Goal: Task Accomplishment & Management: Use online tool/utility

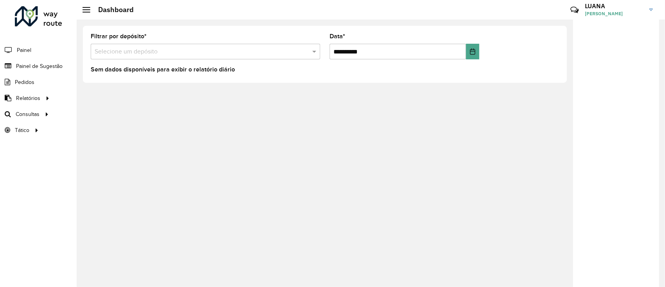
click at [210, 4] on hb-header "Dashboard Críticas? Dúvidas? Elogios? Sugestões? Entre em contato conosco! LUAN…" at bounding box center [371, 10] width 588 height 20
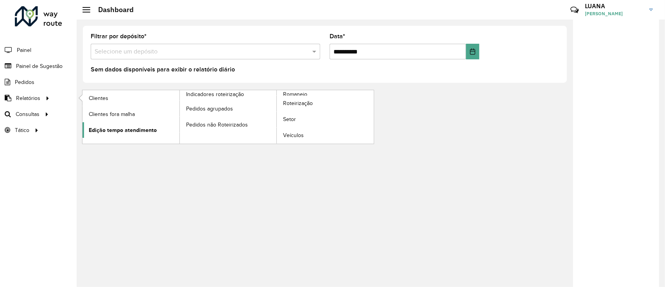
click at [127, 127] on span "Edição tempo atendimento" at bounding box center [123, 130] width 68 height 8
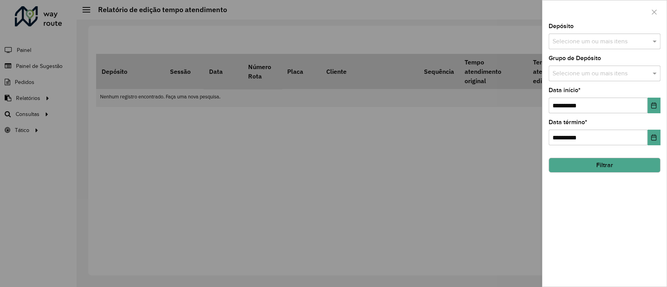
click at [609, 38] on input "text" at bounding box center [601, 41] width 100 height 9
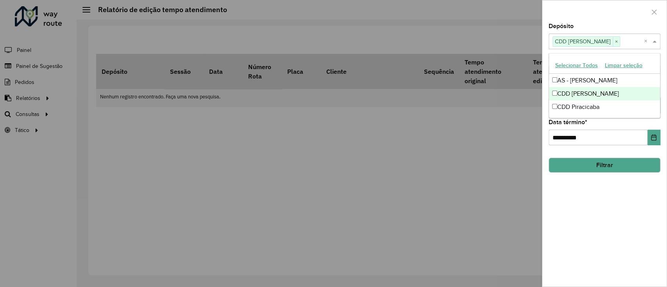
click at [599, 23] on div at bounding box center [604, 11] width 124 height 23
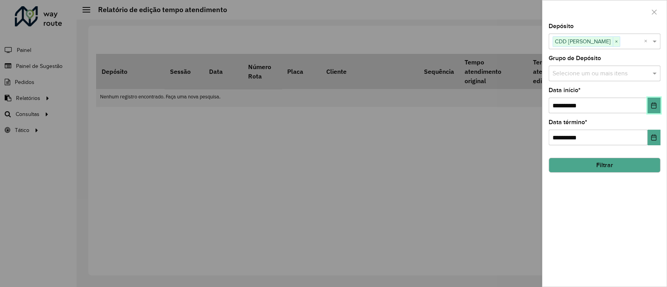
click at [651, 108] on icon "Choose Date" at bounding box center [654, 105] width 6 height 6
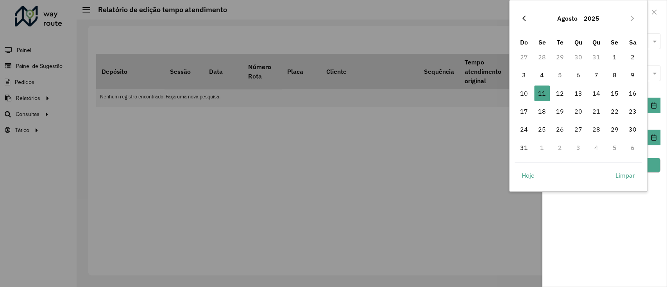
click at [521, 18] on icon "Previous Month" at bounding box center [524, 18] width 6 height 6
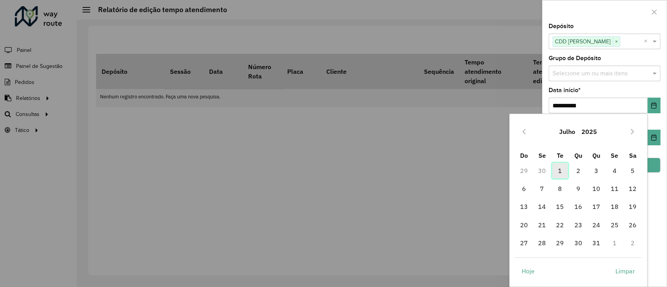
click at [561, 174] on span "1" at bounding box center [560, 171] width 16 height 16
type input "**********"
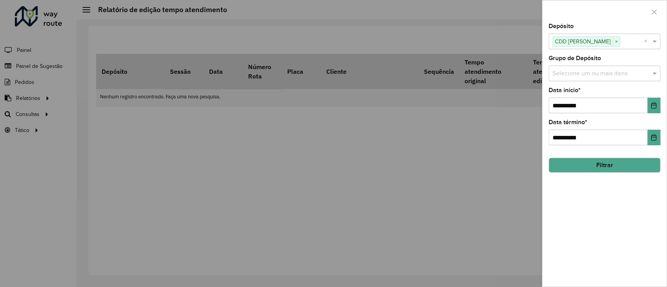
click at [611, 164] on button "Filtrar" at bounding box center [605, 165] width 112 height 15
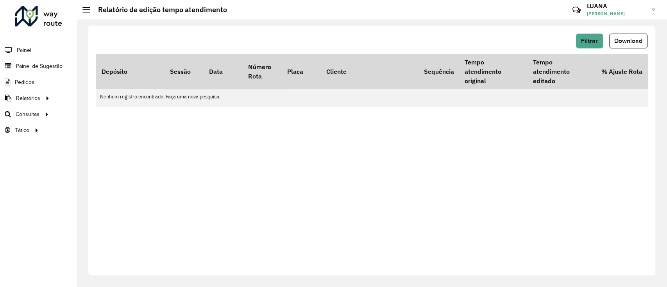
click at [606, 36] on hb-button "Filtrar" at bounding box center [591, 41] width 30 height 15
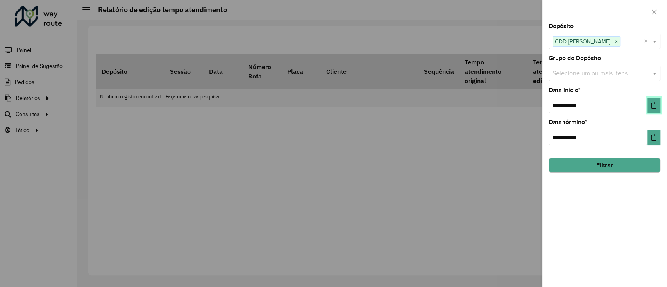
click at [658, 108] on button "Choose Date" at bounding box center [653, 106] width 13 height 16
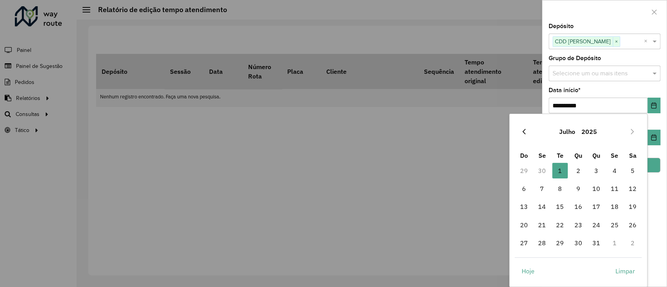
click at [527, 130] on icon "Previous Month" at bounding box center [524, 132] width 6 height 6
click at [526, 170] on span "1" at bounding box center [524, 171] width 16 height 16
type input "**********"
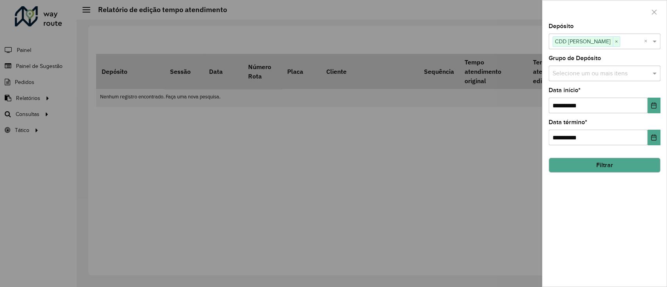
click at [604, 169] on button "Filtrar" at bounding box center [605, 165] width 112 height 15
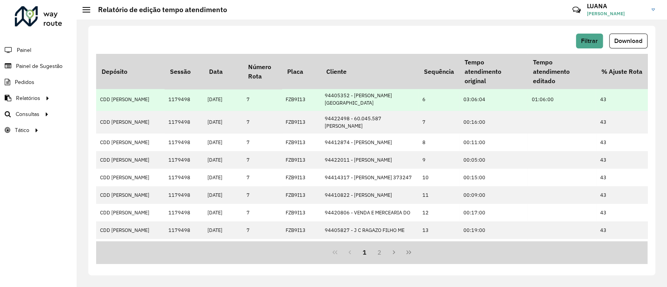
scroll to position [207, 0]
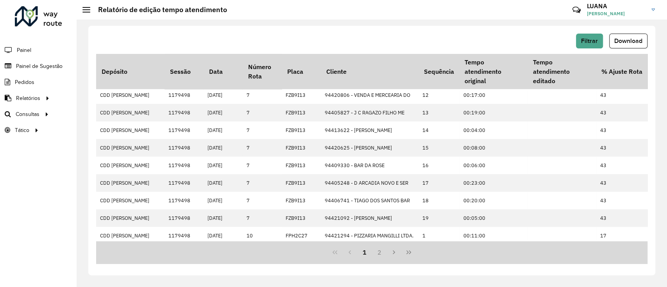
drag, startPoint x: 461, startPoint y: 242, endPoint x: 474, endPoint y: 242, distance: 13.7
click at [474, 242] on div "1 2" at bounding box center [371, 252] width 551 height 23
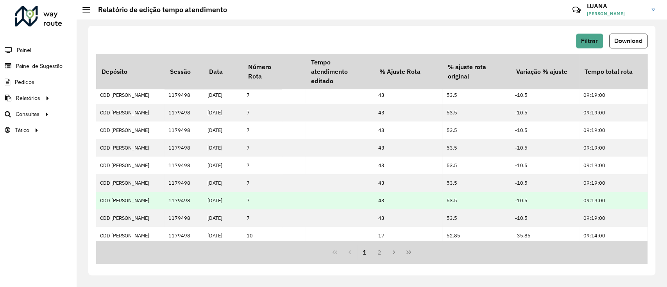
scroll to position [0, 224]
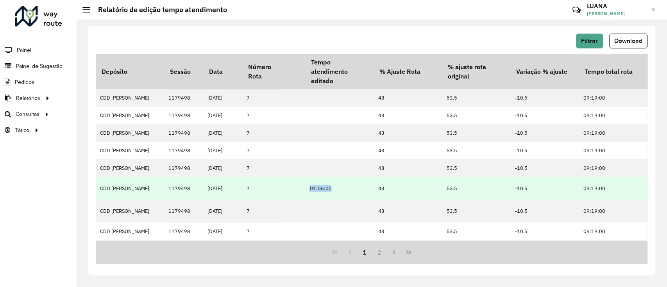
drag, startPoint x: 300, startPoint y: 189, endPoint x: 333, endPoint y: 189, distance: 32.8
click at [333, 189] on tr "CDD Mogi Mirim 1179498 26/06/2025 7 FZB9I13 94405352 - RODRIGO L.B. PORRECA 6 0…" at bounding box center [260, 188] width 773 height 23
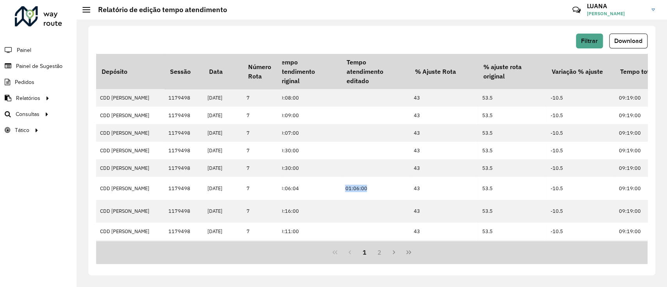
scroll to position [0, 165]
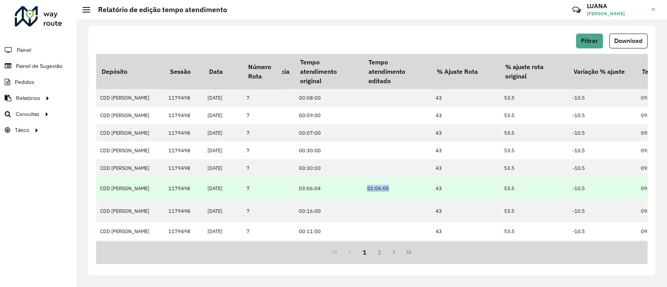
click at [381, 185] on td "01:06:00" at bounding box center [397, 188] width 68 height 23
drag, startPoint x: 391, startPoint y: 185, endPoint x: 354, endPoint y: 185, distance: 37.1
click at [354, 185] on tr "CDD Mogi Mirim 1179498 26/06/2025 7 FZB9I13 94405352 - RODRIGO L.B. PORRECA 6 0…" at bounding box center [318, 188] width 773 height 23
click at [309, 187] on td "03:06:04" at bounding box center [329, 188] width 68 height 23
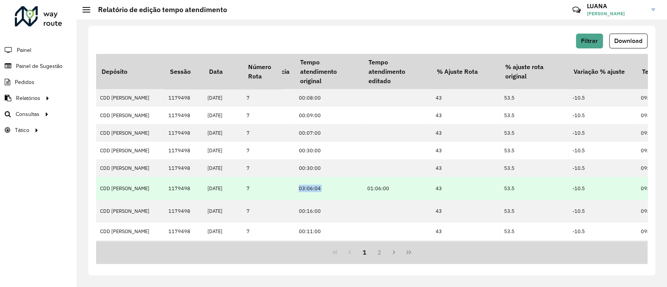
click at [309, 187] on td "03:06:04" at bounding box center [329, 188] width 68 height 23
click at [376, 189] on td "01:06:00" at bounding box center [397, 188] width 68 height 23
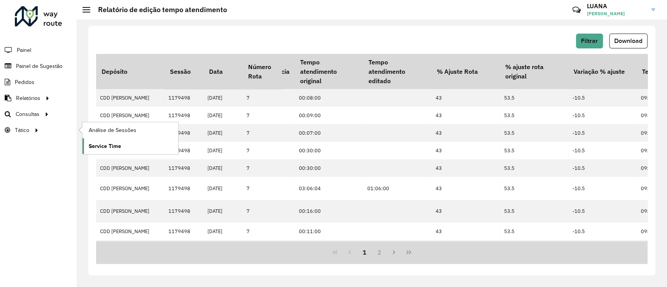
click at [136, 153] on link "Service Time" at bounding box center [130, 146] width 96 height 16
click at [109, 131] on span "Análise de Sessões" at bounding box center [113, 130] width 49 height 8
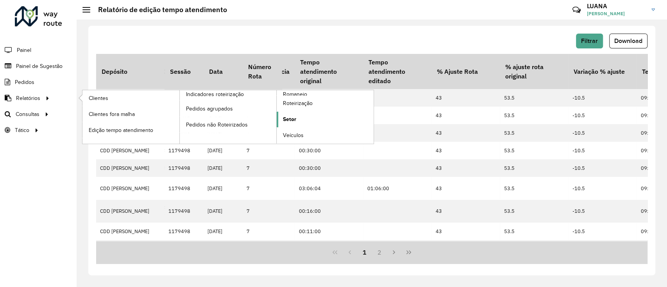
click at [304, 121] on link "Setor" at bounding box center [325, 120] width 97 height 16
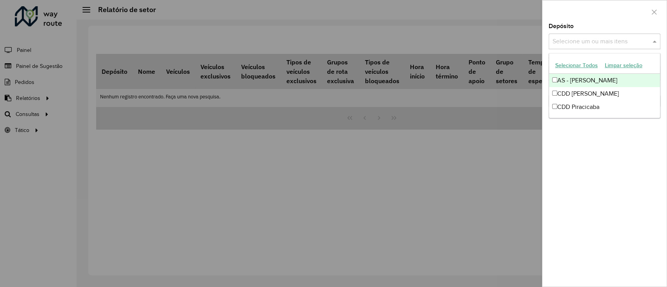
click at [581, 39] on input "text" at bounding box center [601, 41] width 100 height 9
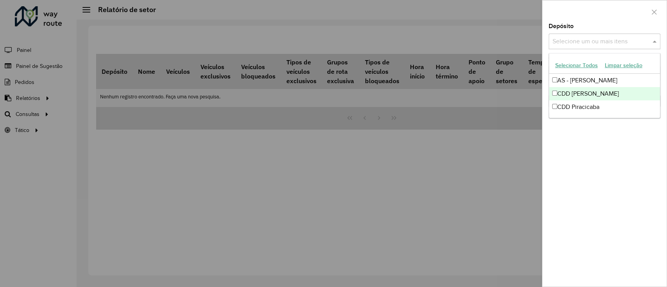
click at [578, 99] on div "CDD [PERSON_NAME]" at bounding box center [604, 93] width 111 height 13
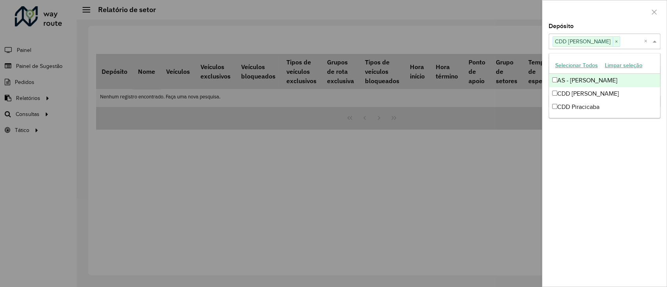
click at [599, 14] on div at bounding box center [604, 11] width 124 height 23
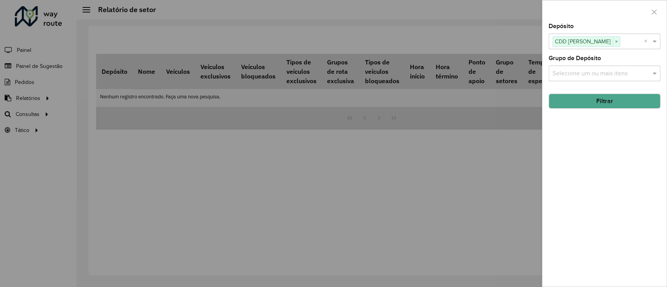
click at [609, 104] on button "Filtrar" at bounding box center [605, 101] width 112 height 15
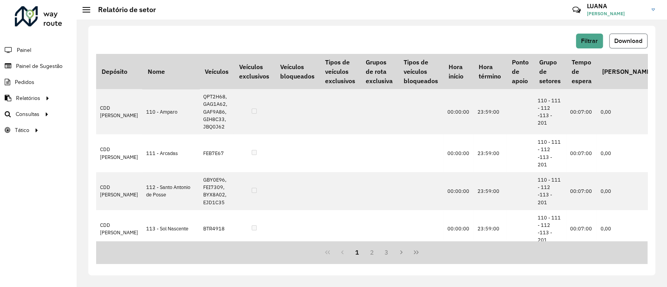
click at [630, 41] on span "Download" at bounding box center [628, 41] width 28 height 7
click at [109, 110] on span "Roteirização" at bounding box center [105, 114] width 32 height 8
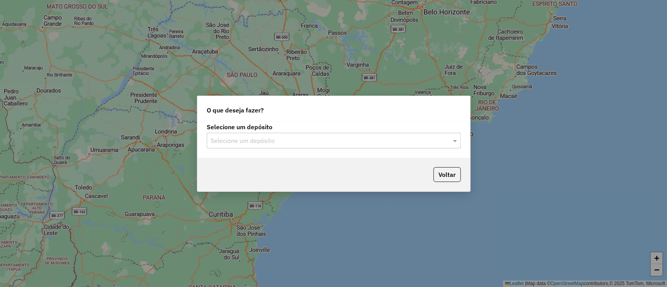
click at [311, 139] on input "text" at bounding box center [326, 140] width 231 height 9
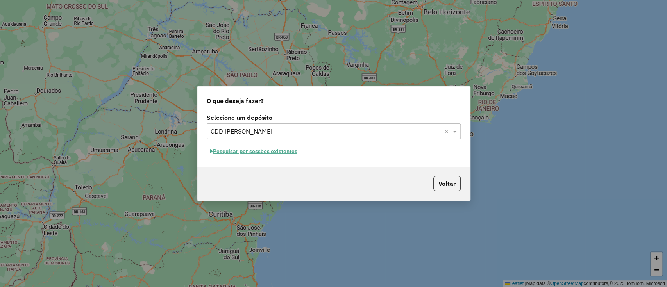
click at [282, 149] on button "Pesquisar por sessões existentes" at bounding box center [254, 151] width 94 height 12
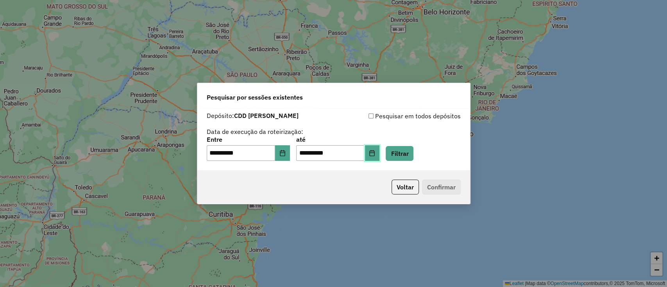
click at [380, 153] on button "Choose Date" at bounding box center [372, 153] width 15 height 16
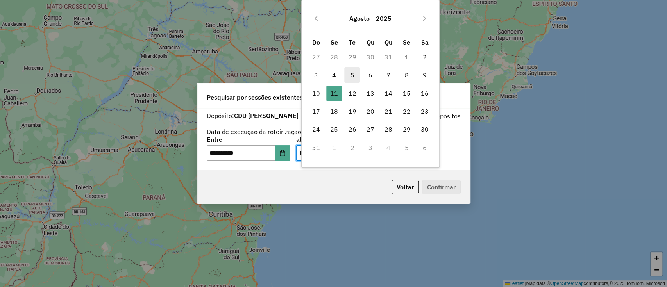
click at [351, 74] on span "5" at bounding box center [352, 75] width 16 height 16
type input "**********"
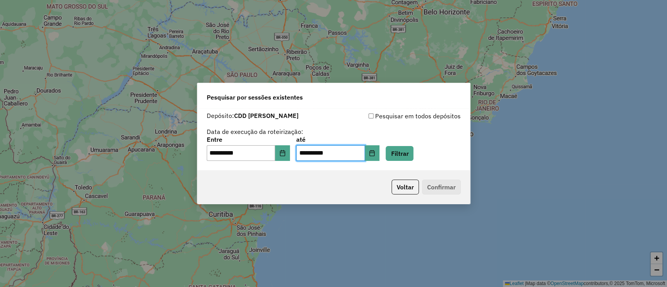
click at [426, 150] on div "**********" at bounding box center [334, 149] width 254 height 24
click at [413, 150] on button "Filtrar" at bounding box center [400, 153] width 28 height 15
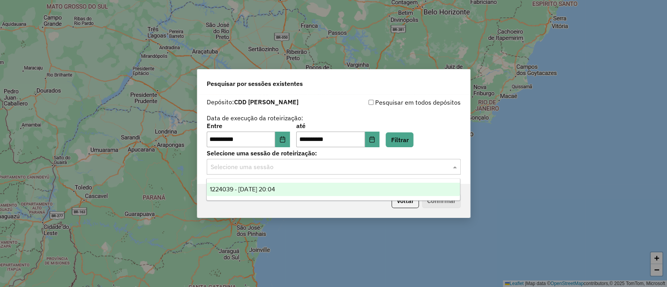
click at [344, 168] on input "text" at bounding box center [326, 167] width 231 height 9
click at [323, 186] on div "1224039 - [DATE] 20:04" at bounding box center [333, 189] width 253 height 13
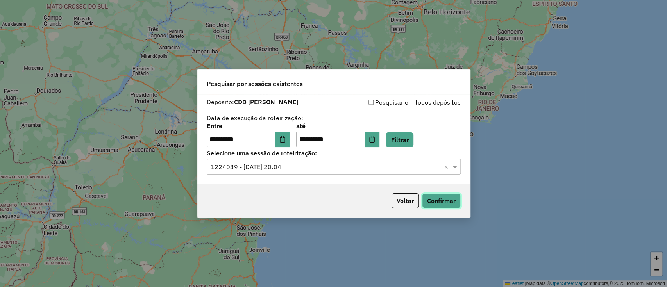
click at [428, 197] on button "Confirmar" at bounding box center [441, 200] width 39 height 15
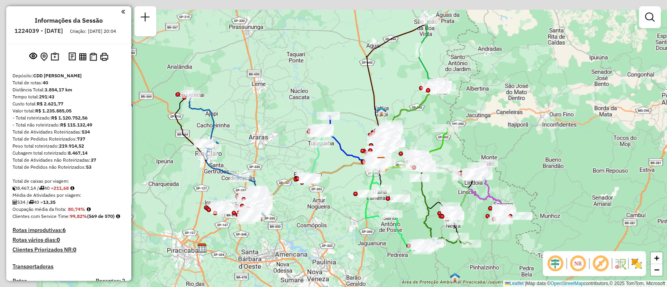
drag, startPoint x: 526, startPoint y: 65, endPoint x: 561, endPoint y: 84, distance: 40.2
click at [561, 84] on div "Janela de atendimento Grade de atendimento Capacidade Transportadoras Veículos …" at bounding box center [333, 143] width 667 height 287
